Goal: Task Accomplishment & Management: Complete application form

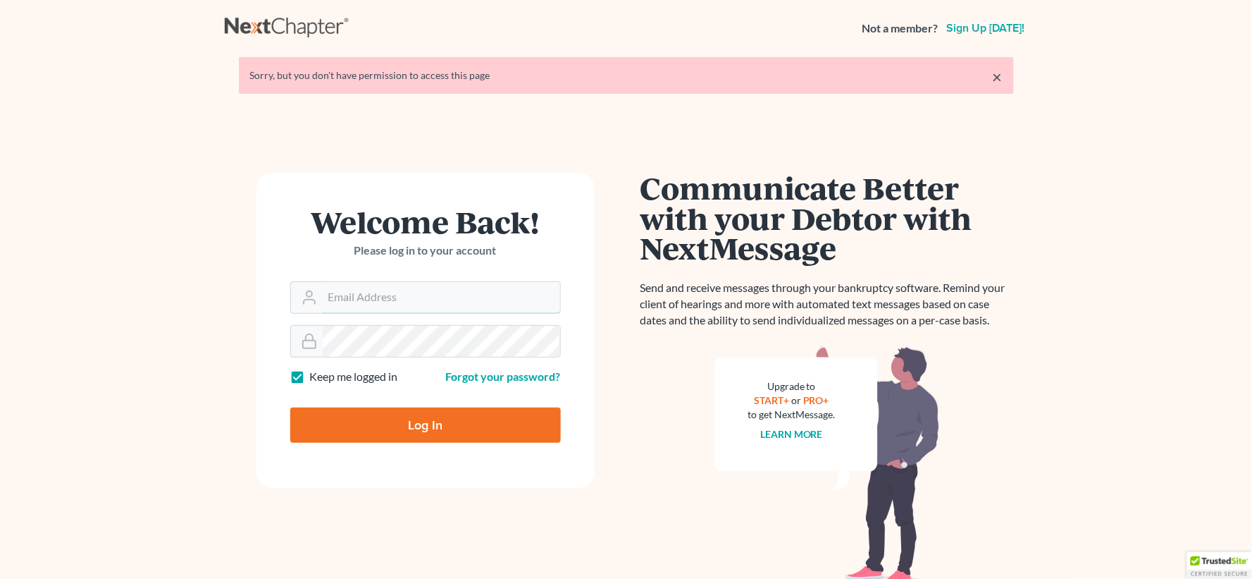
type input "lgibson@arthurlwalker.com"
click at [492, 437] on input "Log In" at bounding box center [425, 424] width 271 height 35
type input "Thinking..."
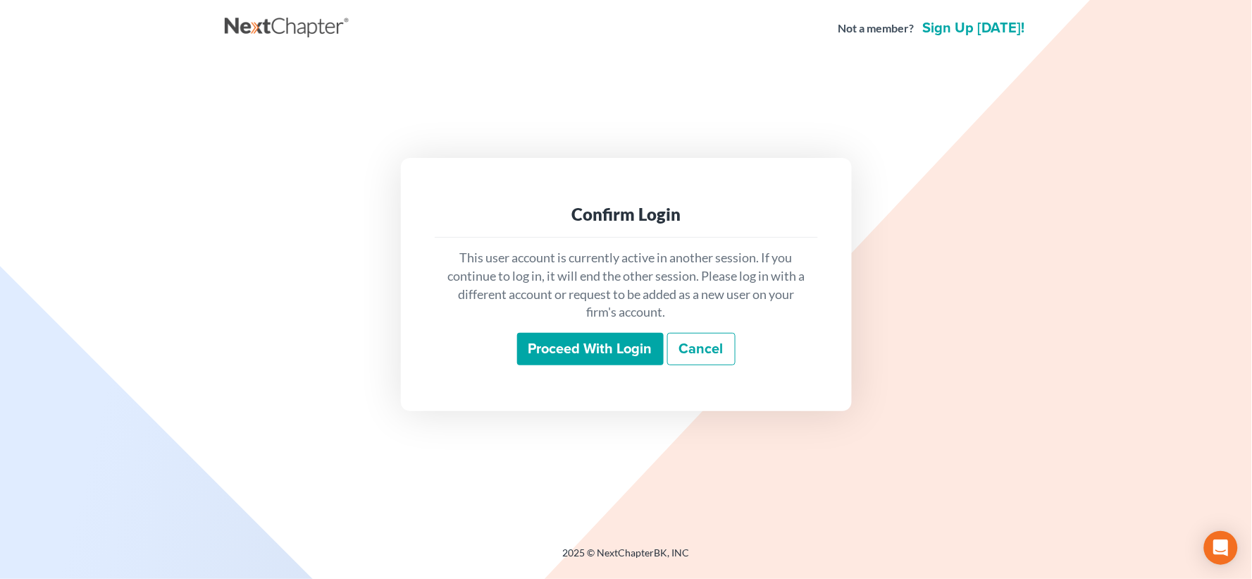
click at [598, 361] on input "Proceed with login" at bounding box center [590, 349] width 147 height 32
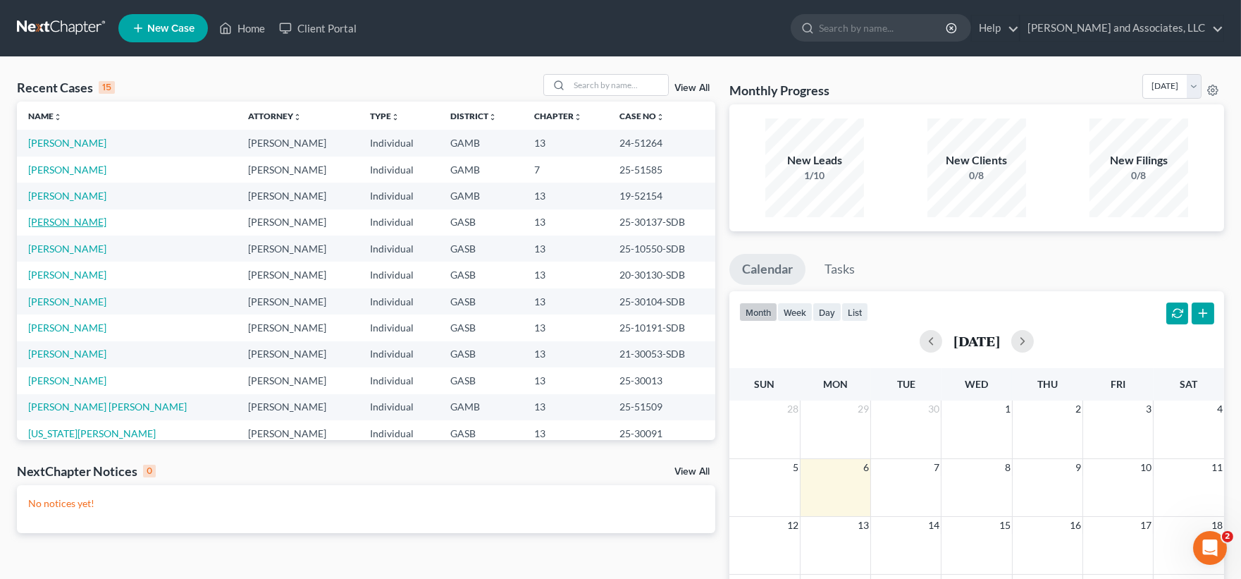
click at [80, 218] on link "Jones, Robert" at bounding box center [67, 222] width 78 height 12
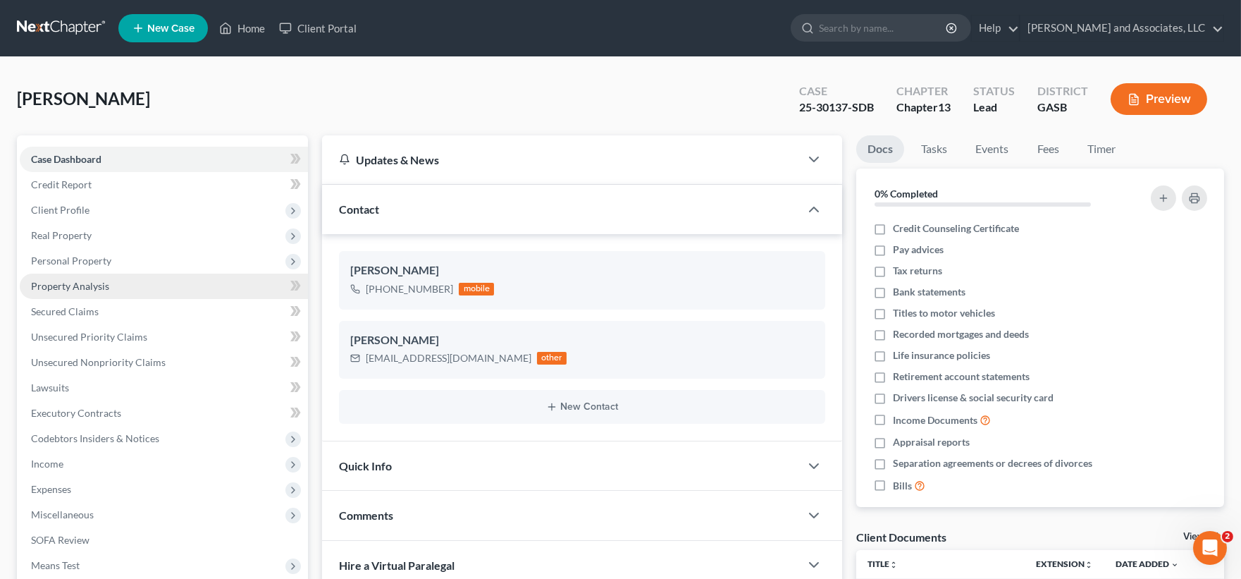
scroll to position [525, 0]
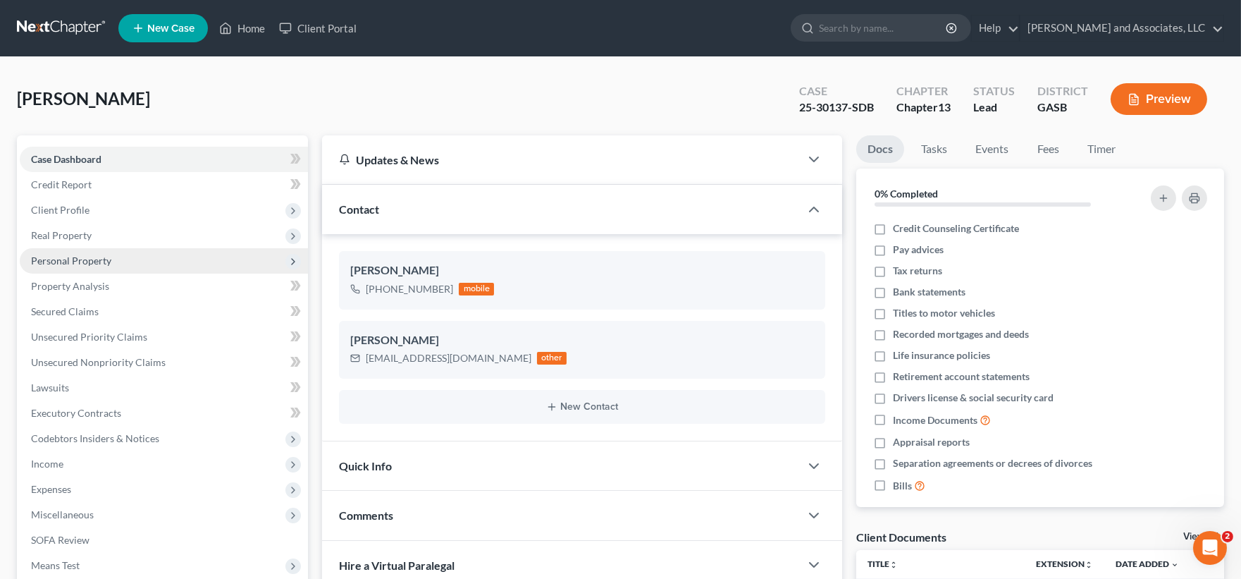
click at [68, 257] on span "Personal Property" at bounding box center [71, 260] width 80 height 12
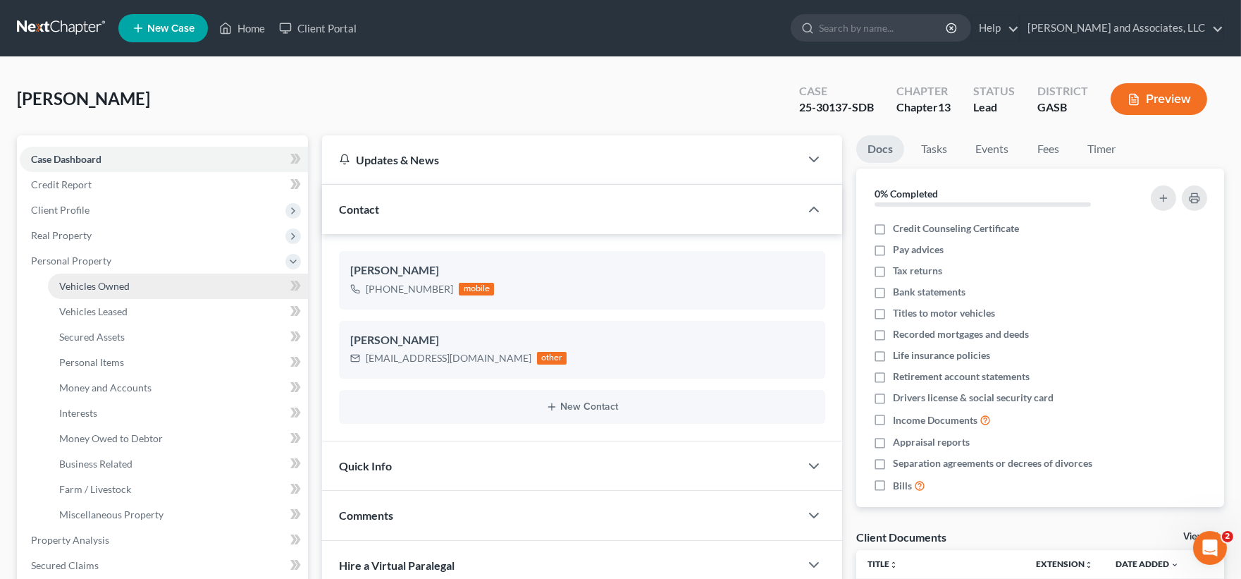
click at [89, 289] on span "Vehicles Owned" at bounding box center [94, 286] width 70 height 12
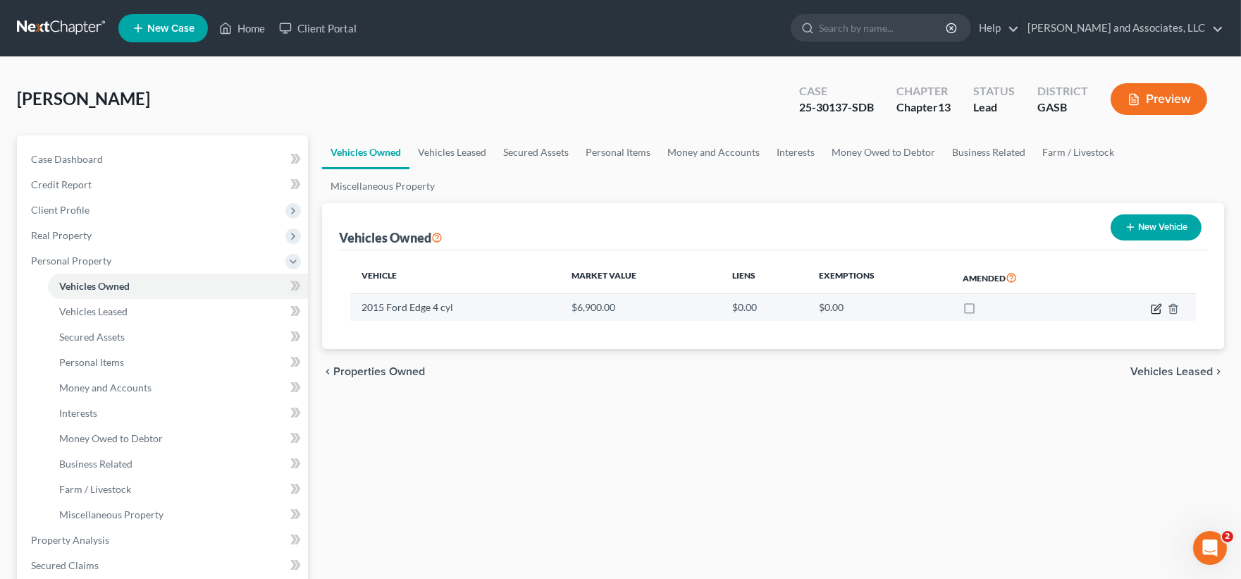
click at [1154, 306] on icon "button" at bounding box center [1156, 308] width 11 height 11
select select "0"
select select "11"
select select "3"
select select "0"
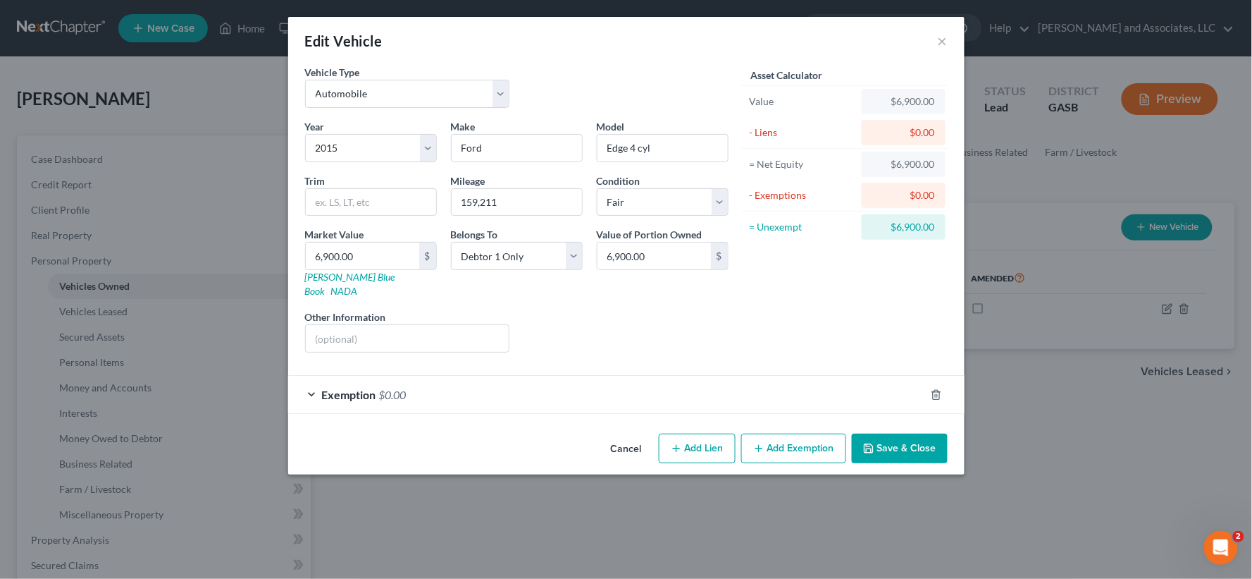
click at [931, 440] on button "Save & Close" at bounding box center [900, 448] width 96 height 30
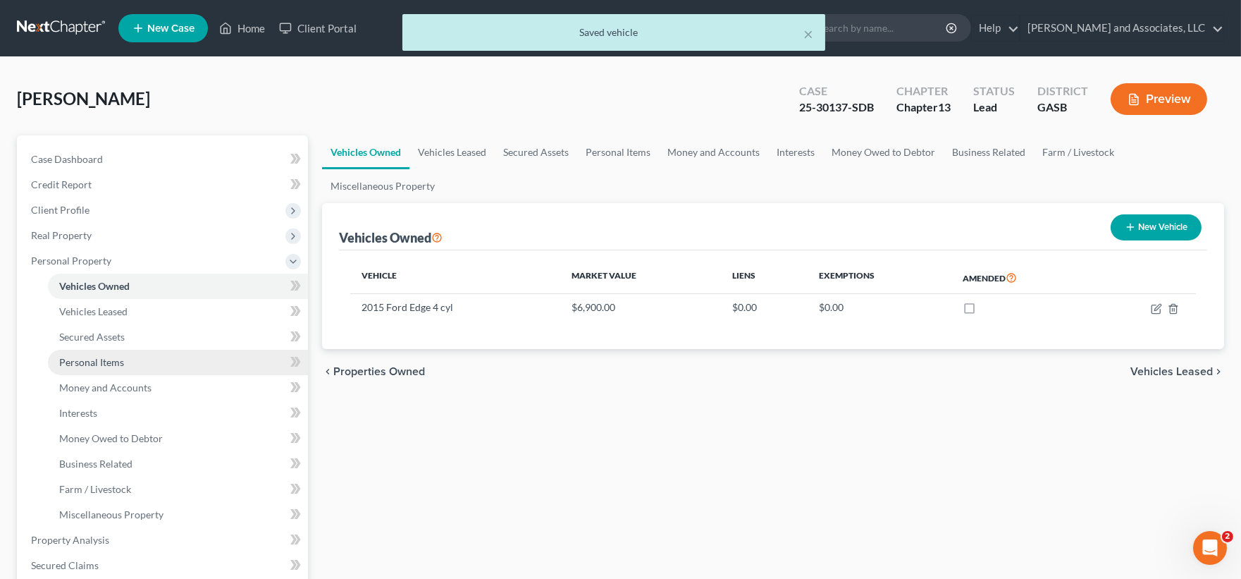
click at [109, 363] on span "Personal Items" at bounding box center [91, 362] width 65 height 12
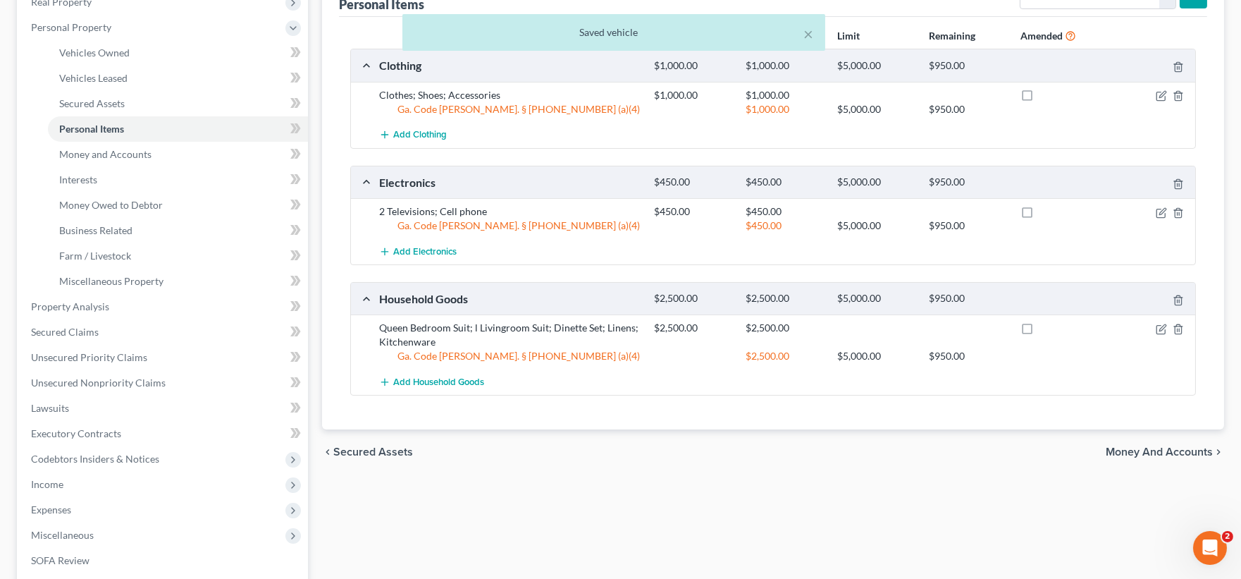
scroll to position [235, 0]
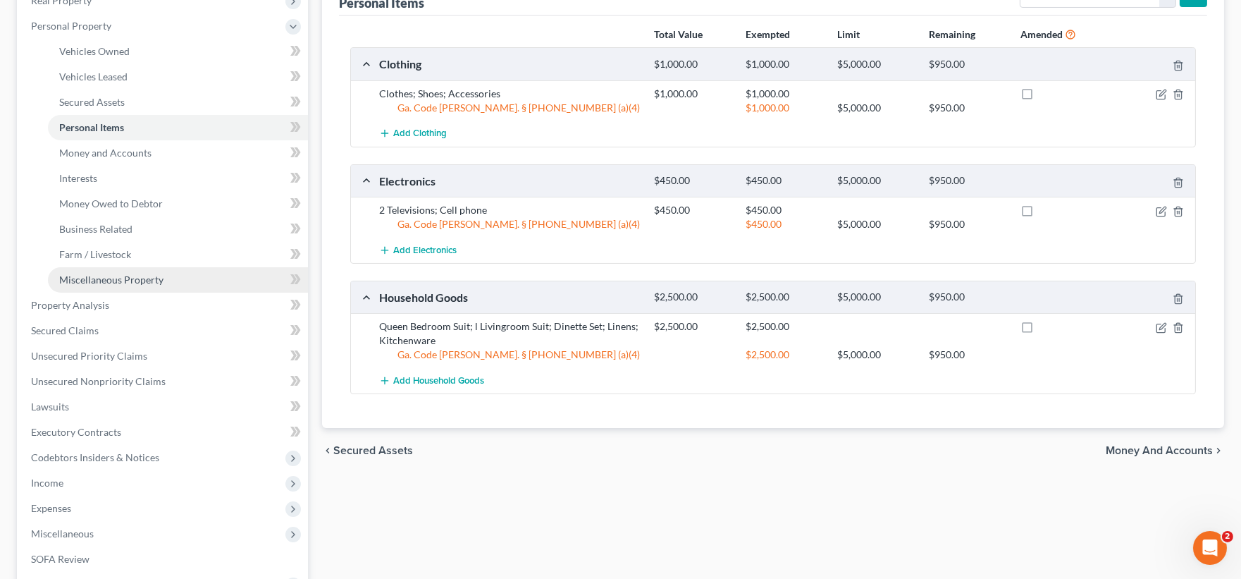
click at [104, 280] on span "Miscellaneous Property" at bounding box center [111, 279] width 104 height 12
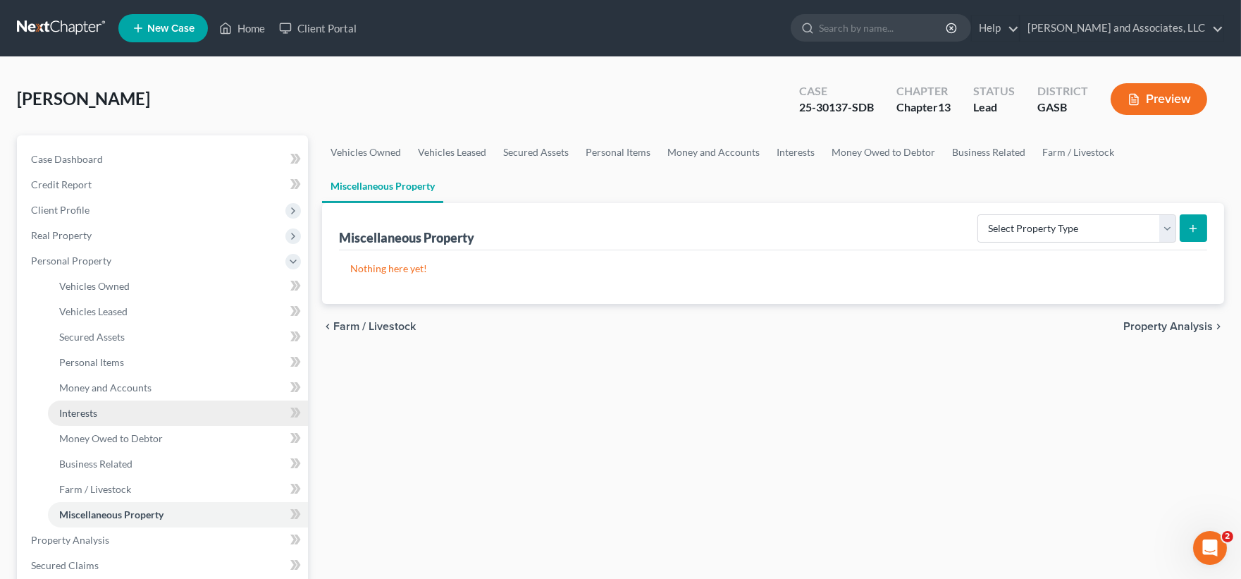
click at [87, 412] on span "Interests" at bounding box center [78, 413] width 38 height 12
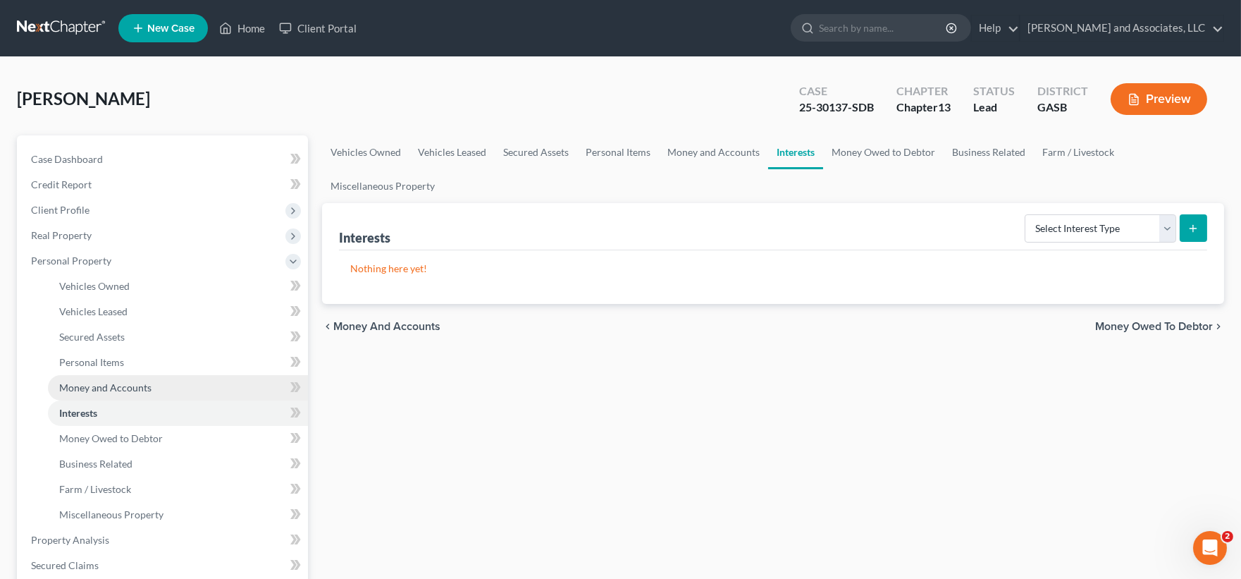
click at [92, 386] on span "Money and Accounts" at bounding box center [105, 387] width 92 height 12
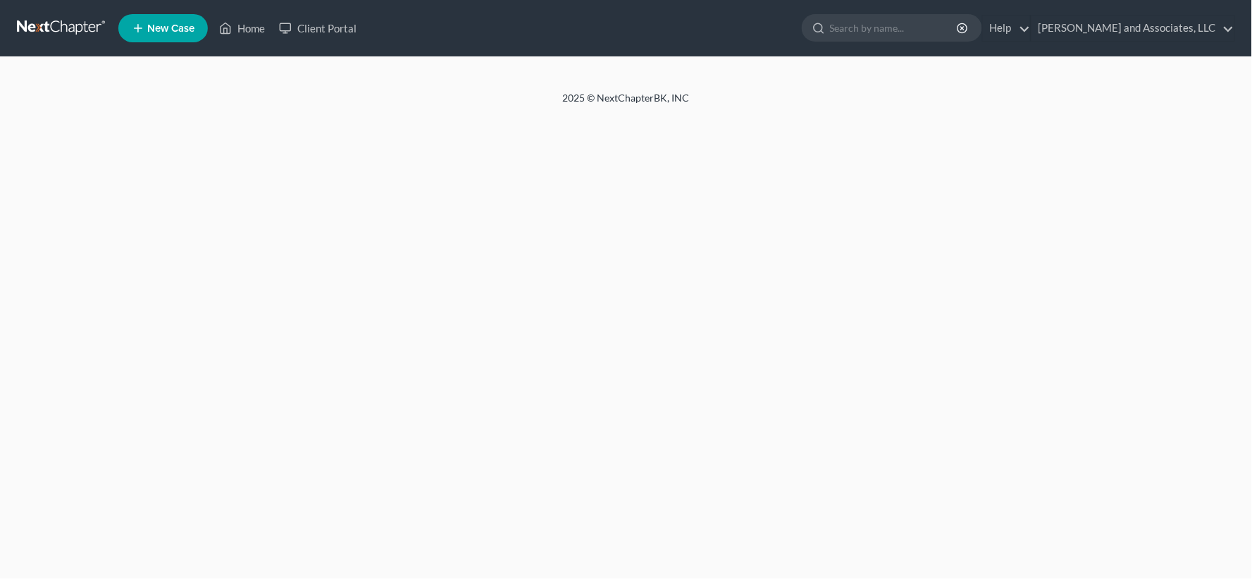
select select "1"
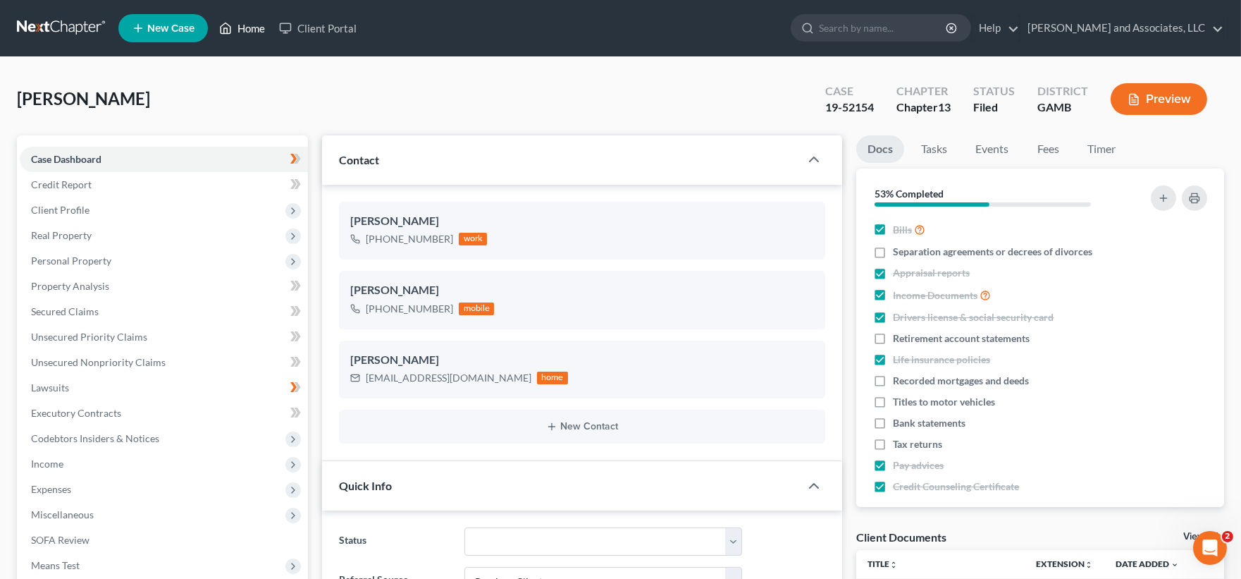
click at [252, 25] on link "Home" at bounding box center [242, 28] width 60 height 25
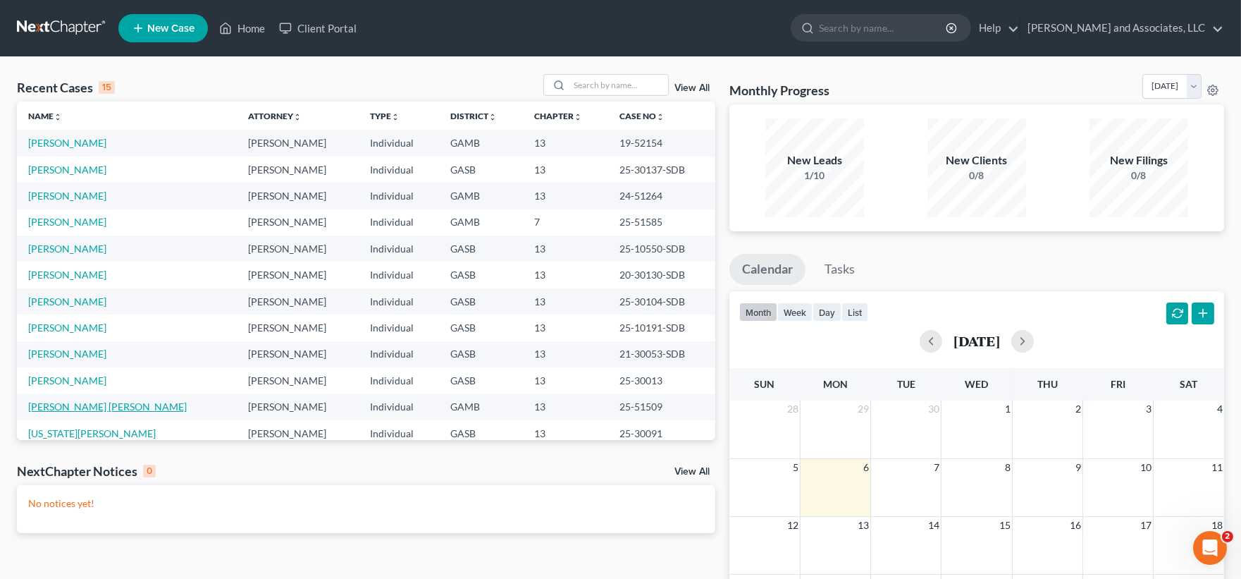
click at [73, 409] on link "[PERSON_NAME] [PERSON_NAME]" at bounding box center [107, 406] width 159 height 12
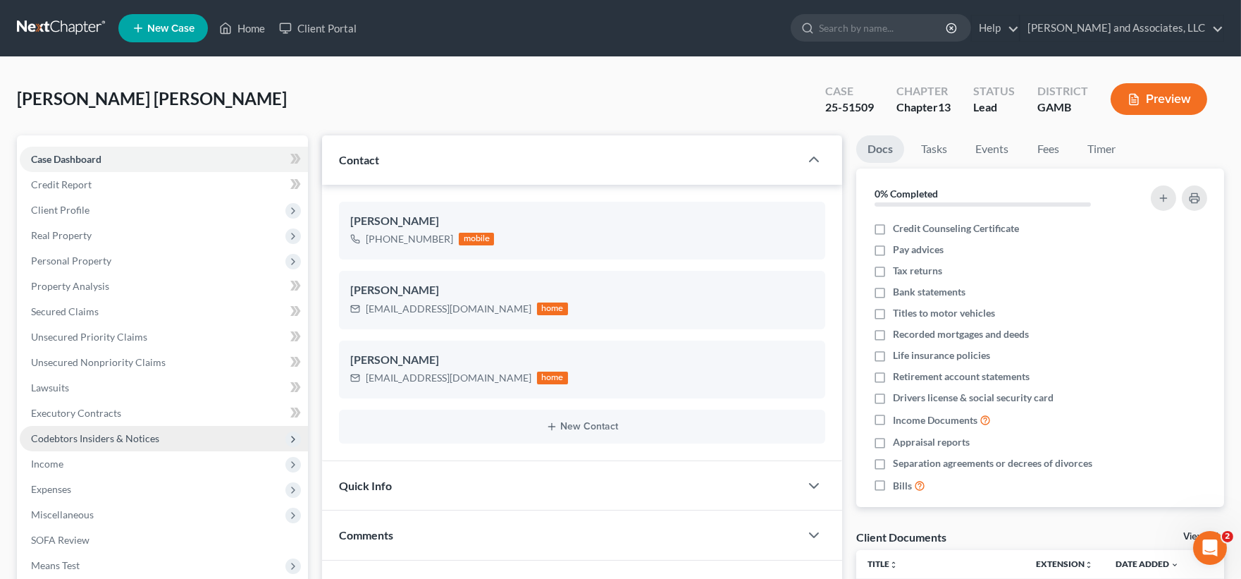
scroll to position [1116, 0]
